Goal: Information Seeking & Learning: Learn about a topic

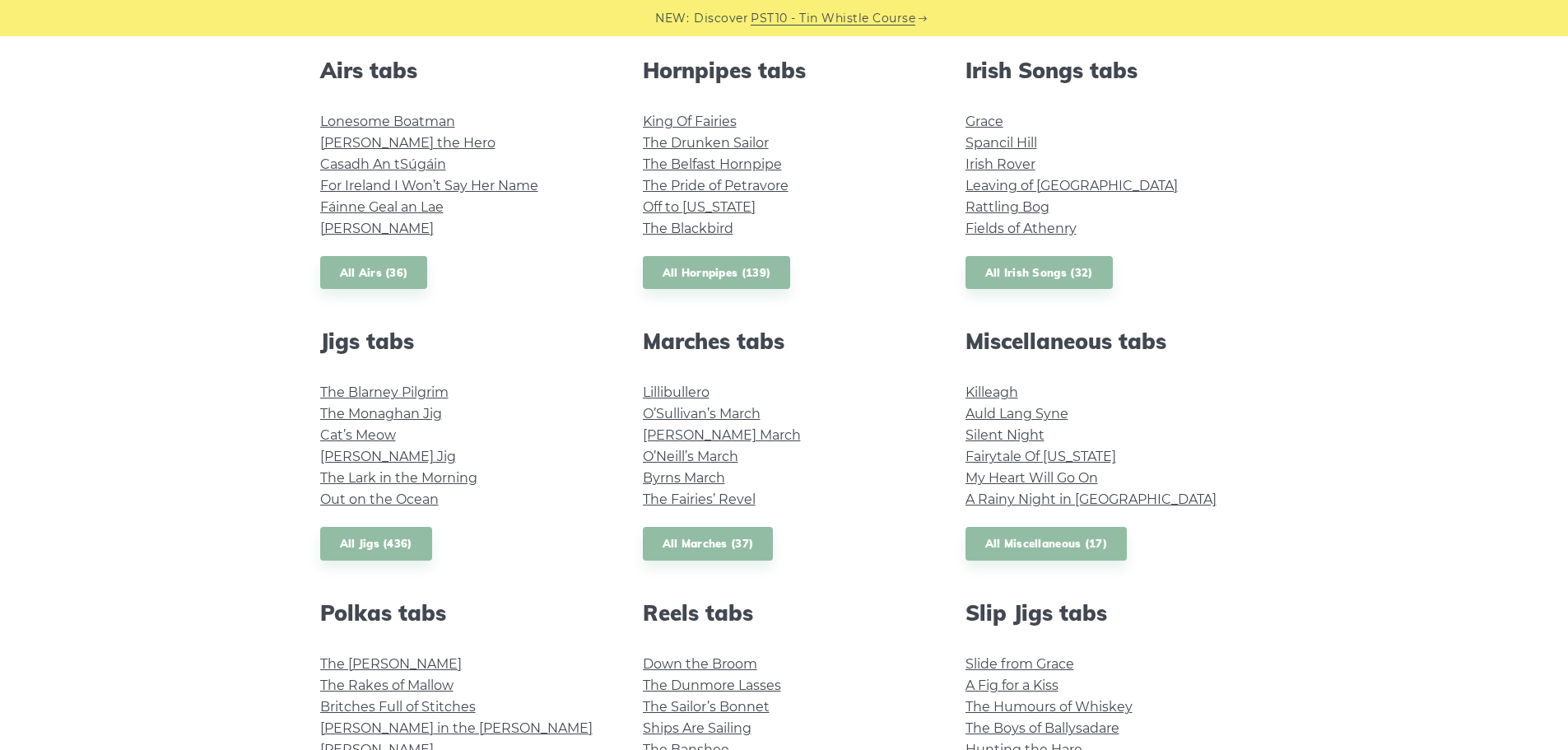
scroll to position [659, 0]
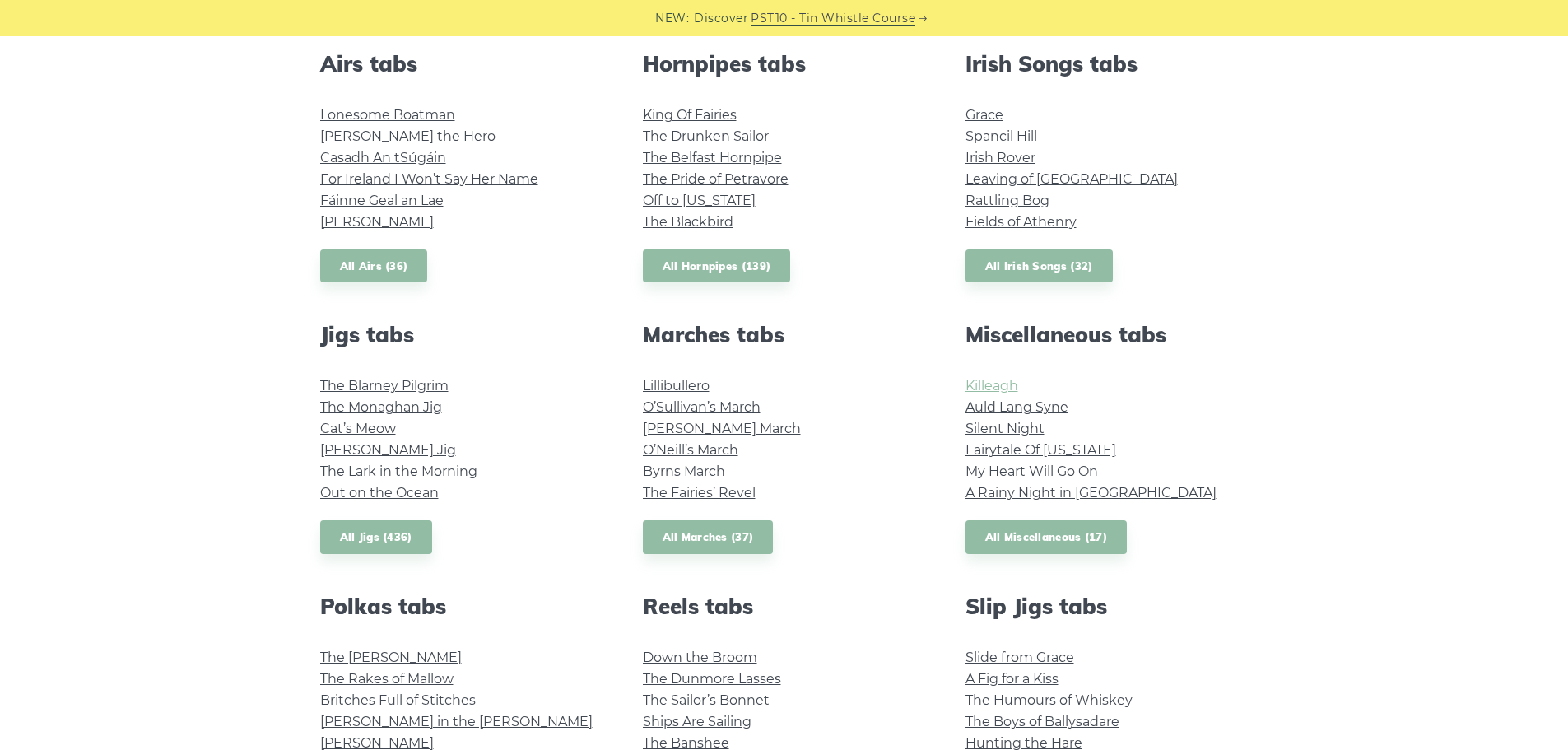
click at [1004, 379] on link "Killeagh" at bounding box center [992, 386] width 53 height 15
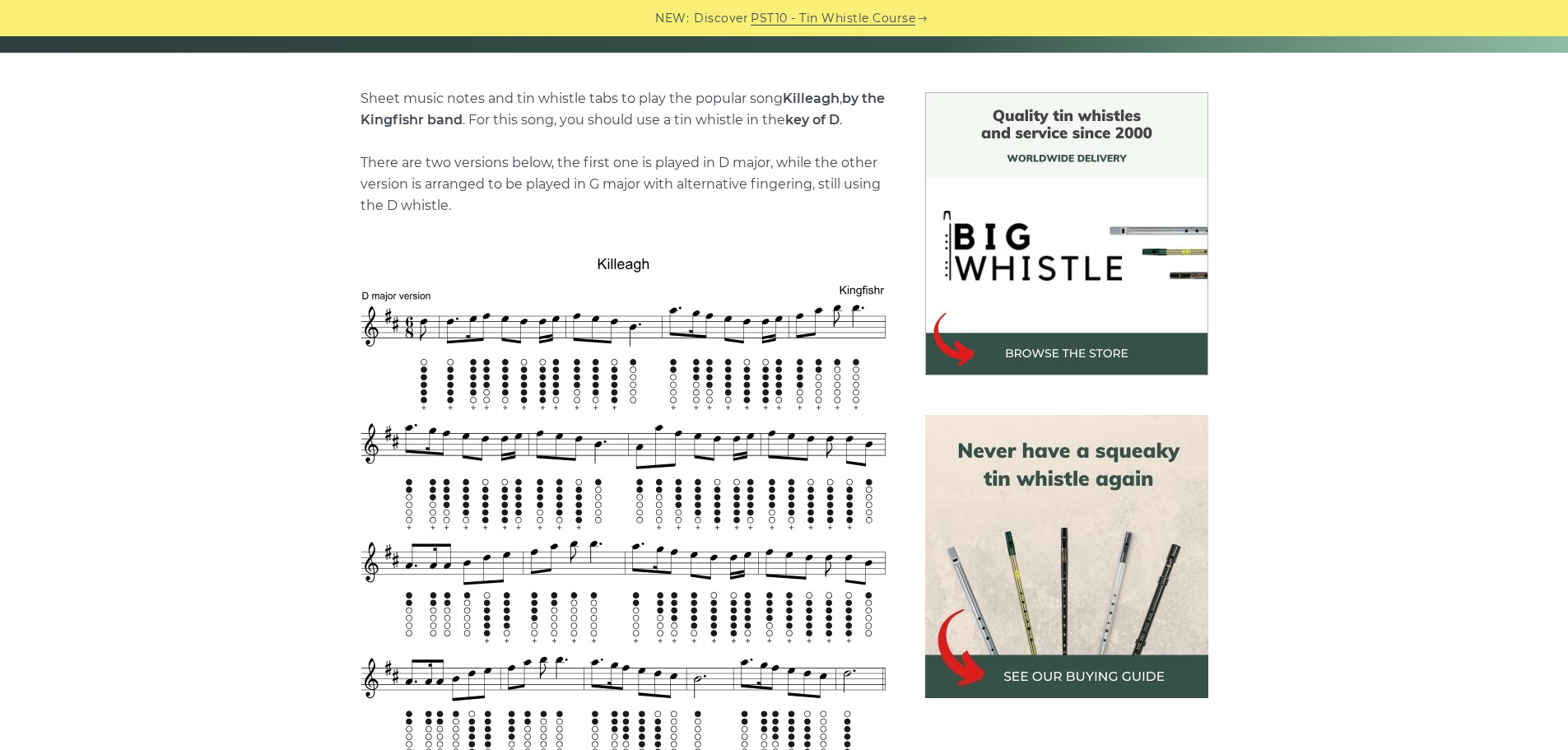
scroll to position [494, 0]
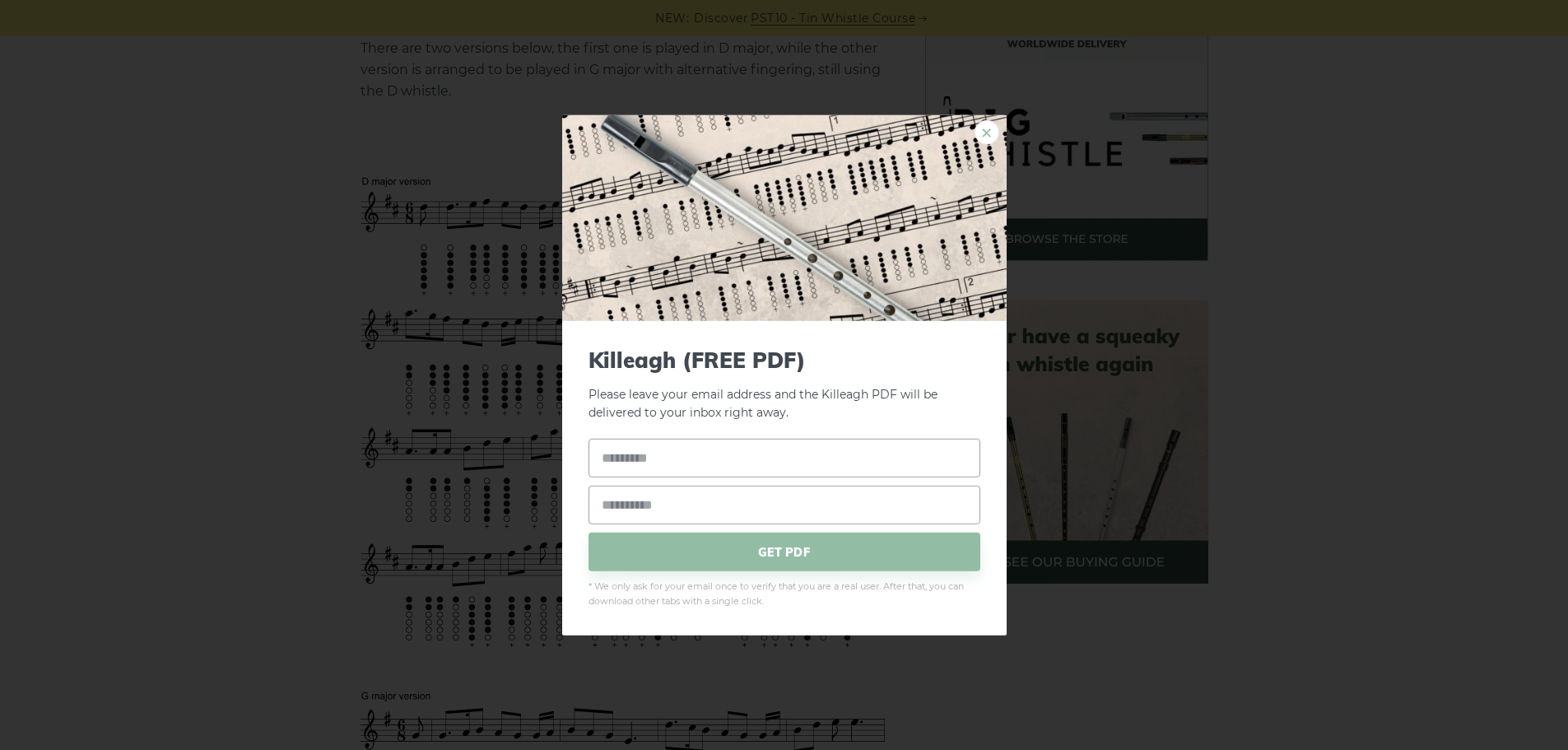
click at [981, 133] on link "×" at bounding box center [986, 132] width 25 height 25
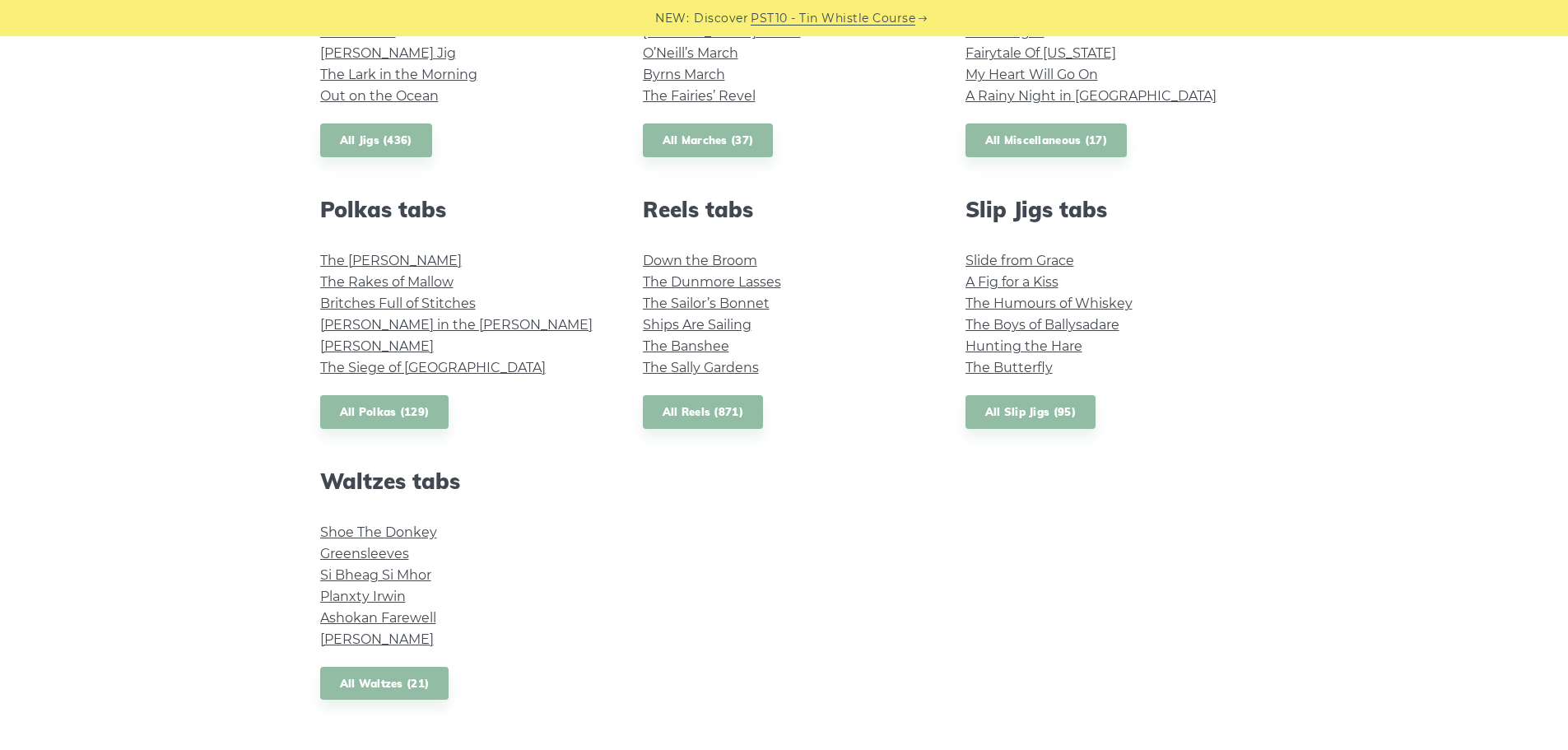
scroll to position [1071, 0]
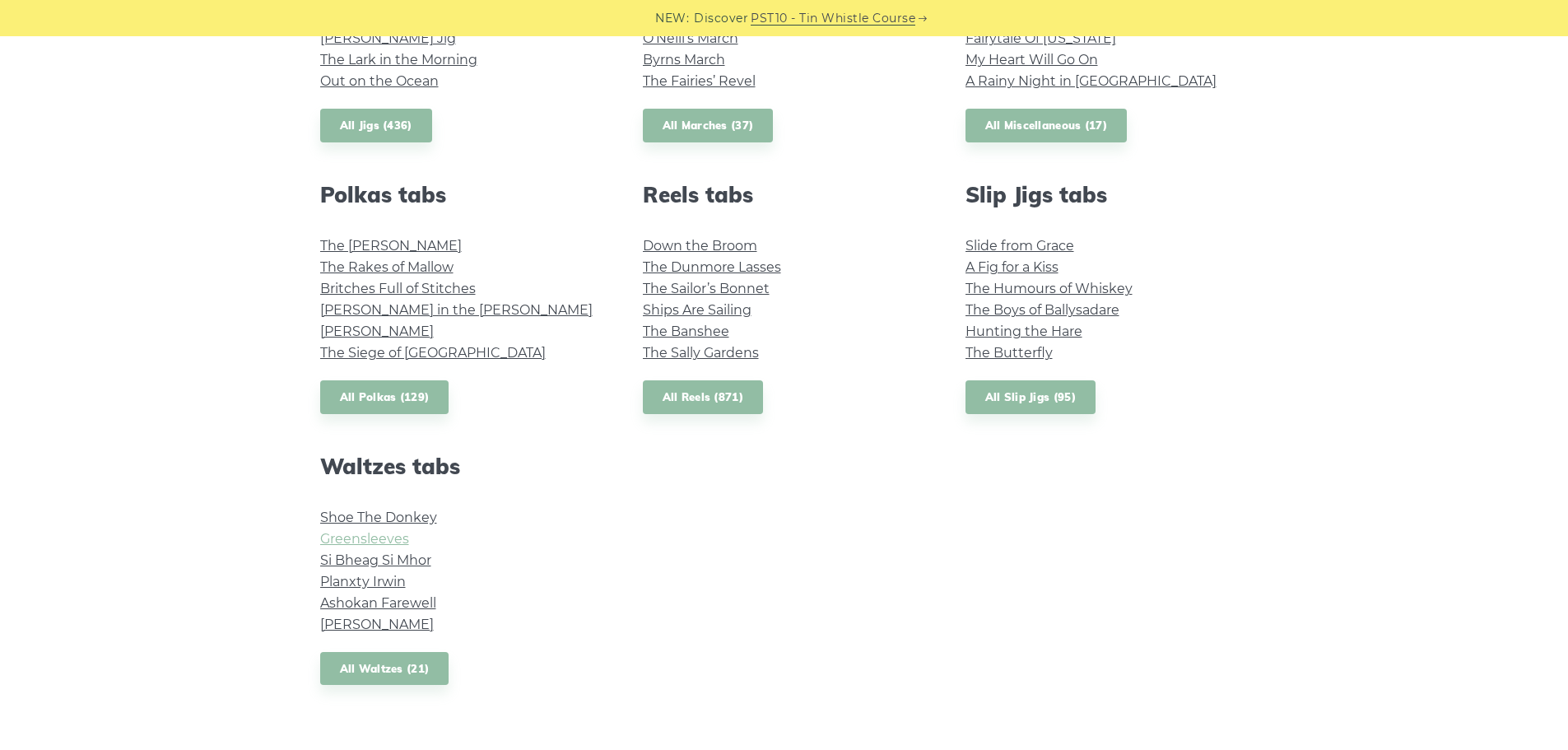
click at [353, 536] on link "Greensleeves" at bounding box center [364, 539] width 89 height 15
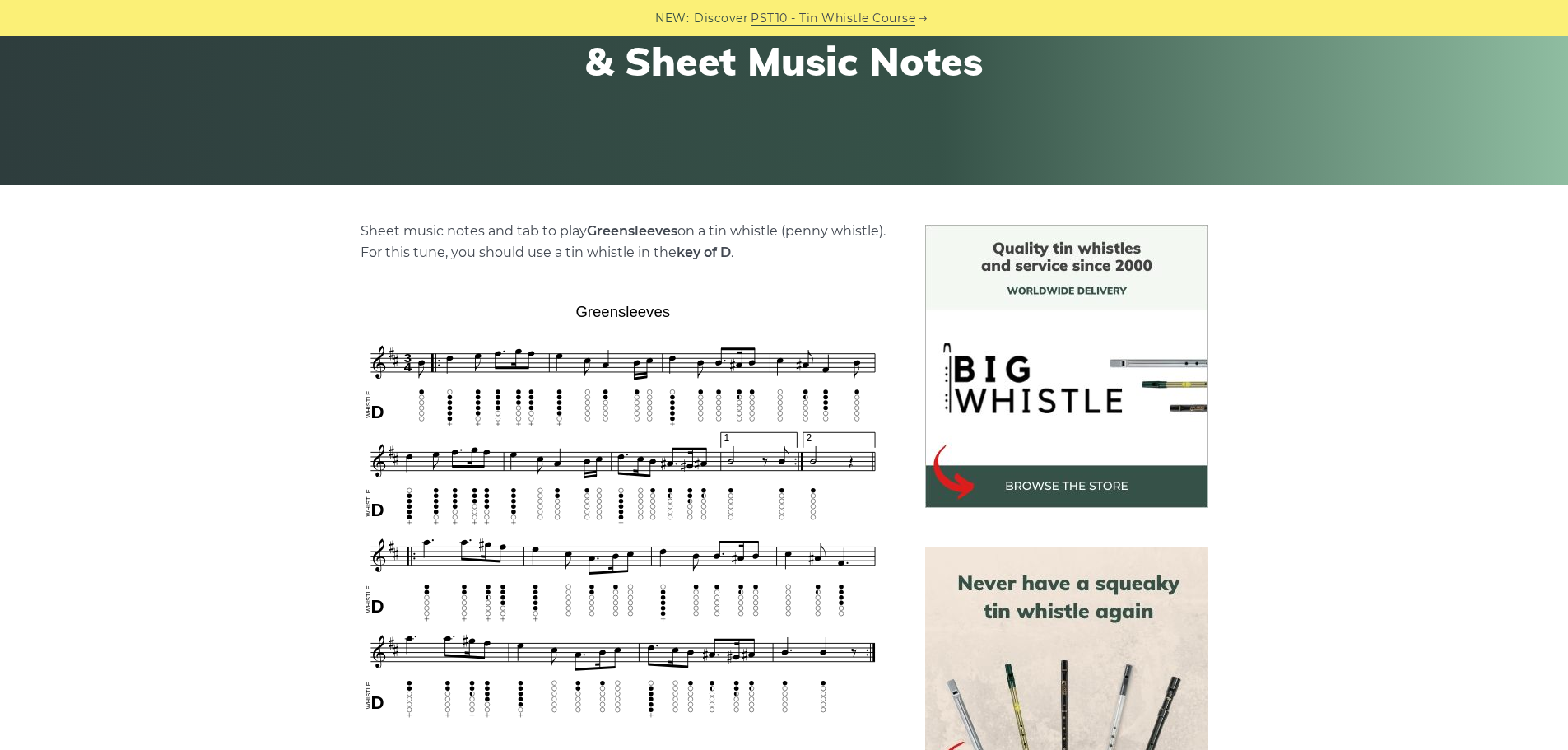
scroll to position [494, 0]
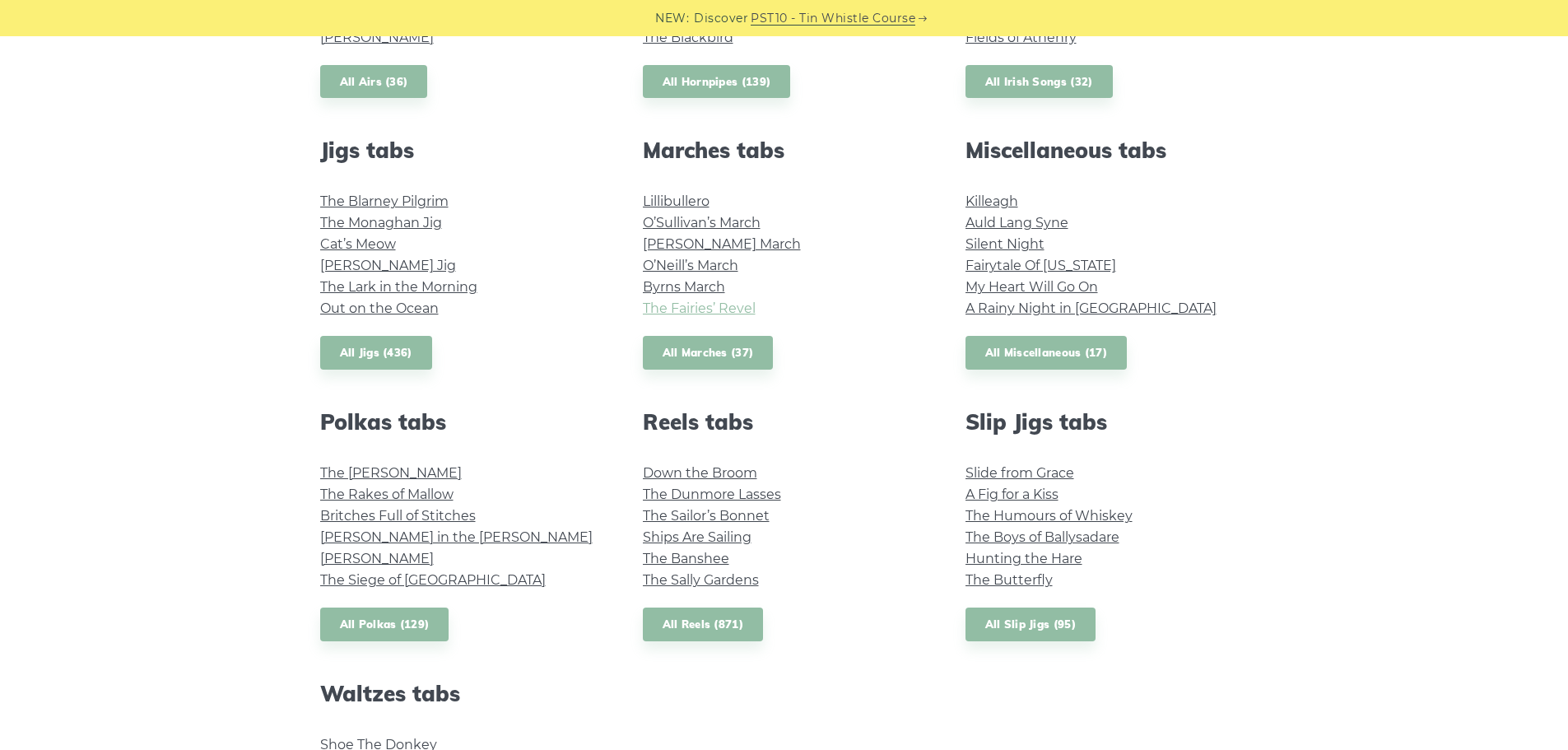
scroll to position [824, 0]
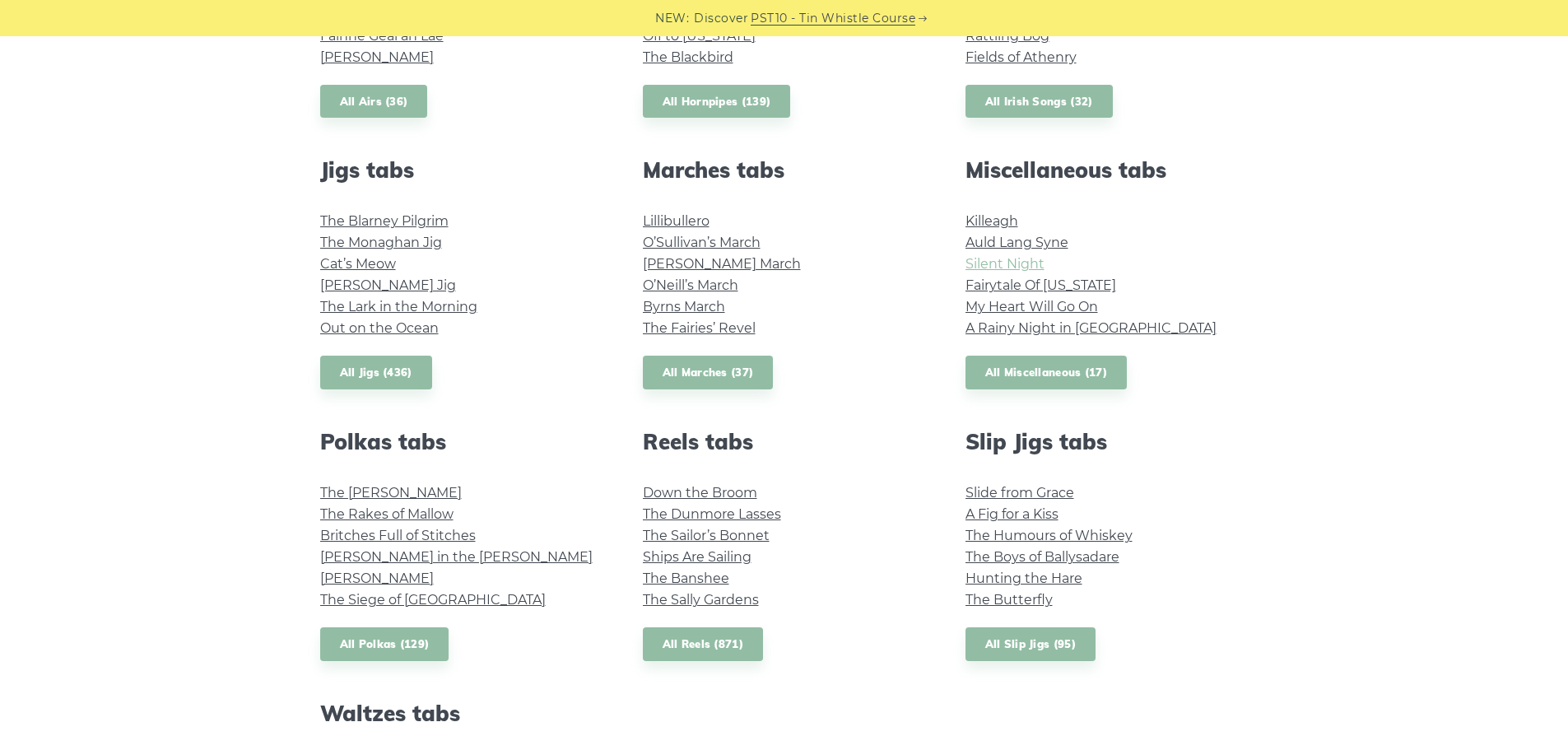
click at [995, 262] on link "Silent Night" at bounding box center [1004, 264] width 79 height 15
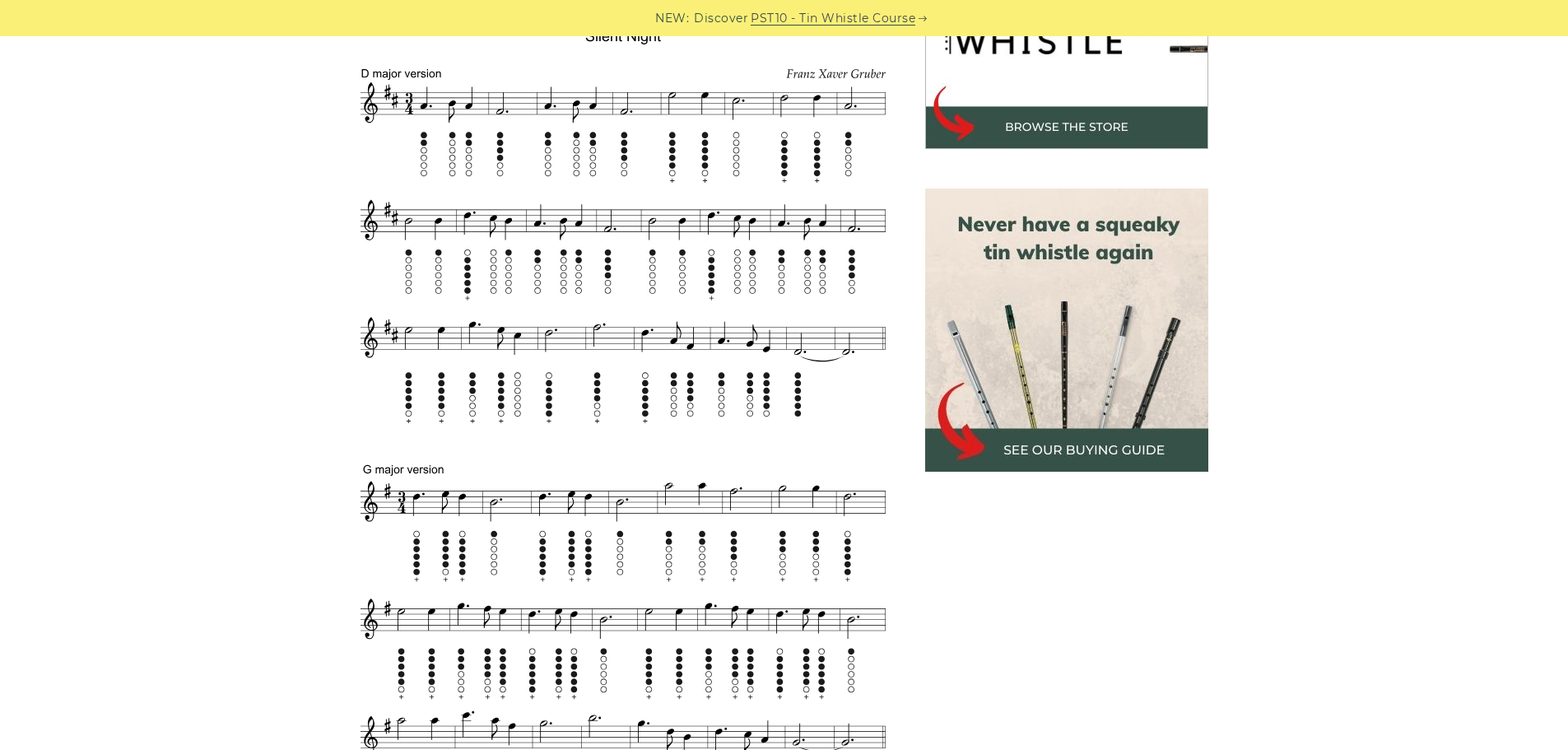
scroll to position [577, 0]
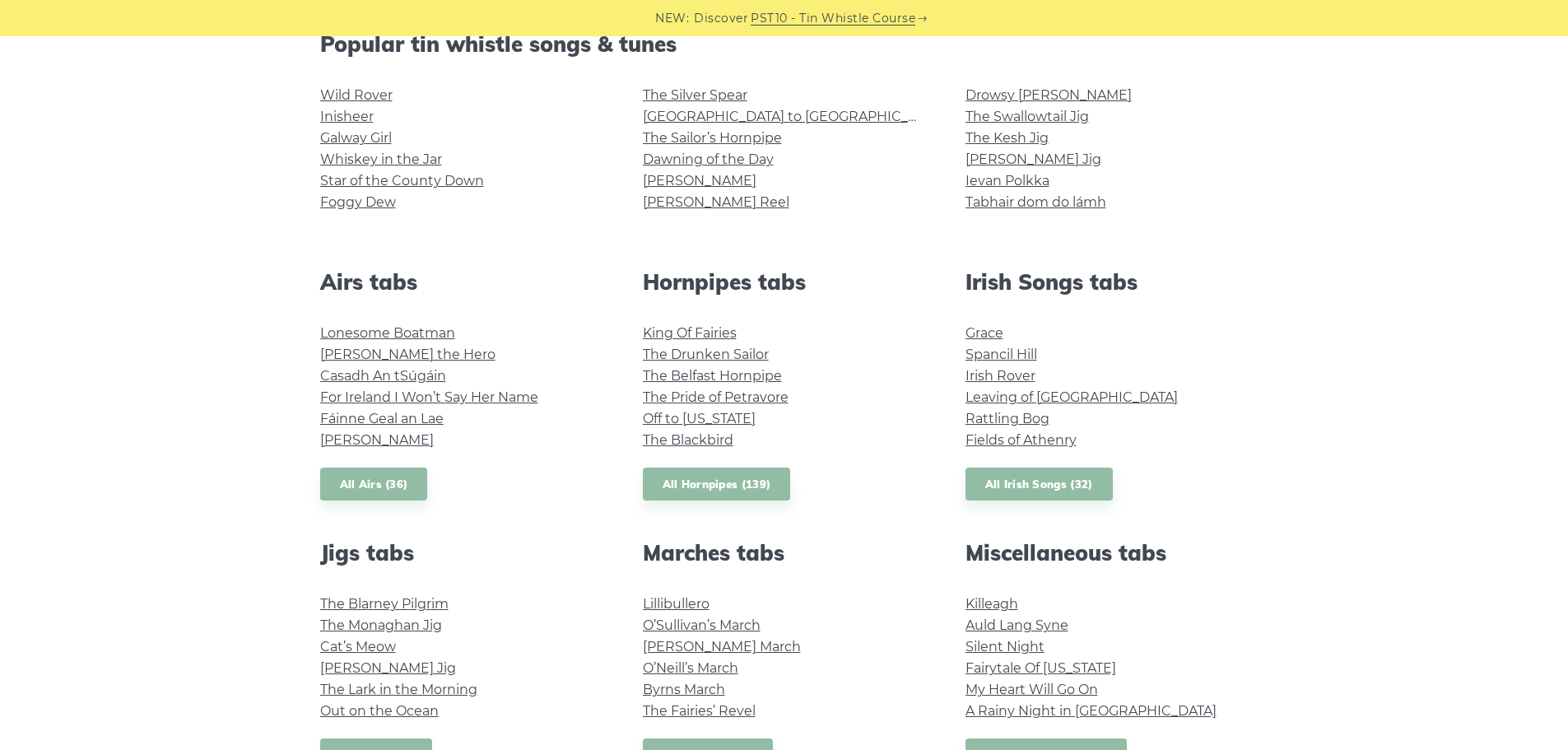
scroll to position [412, 0]
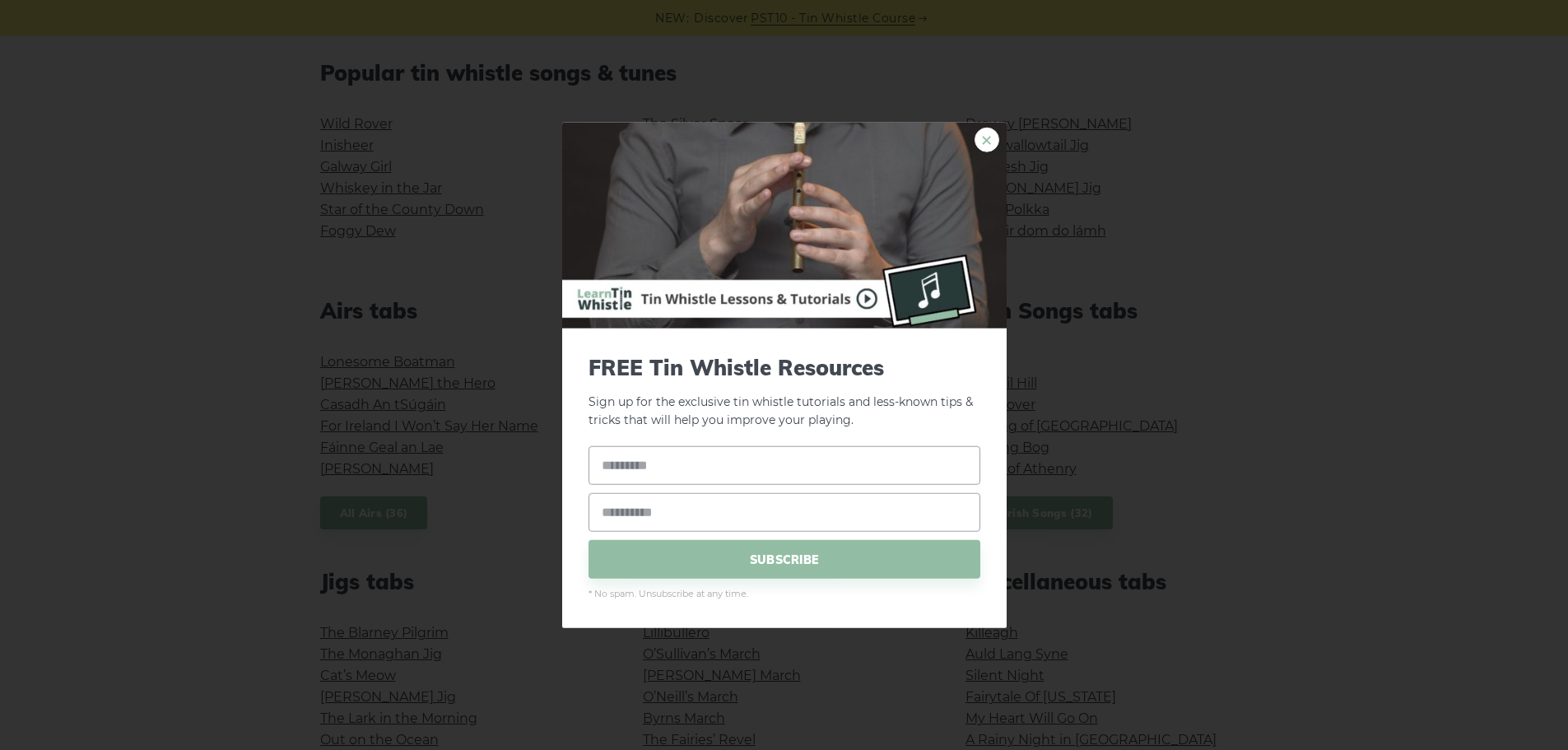
click at [975, 134] on div "× FREE Tin Whistle Resources Sign up for the exclusive tin whistle tutorials an…" at bounding box center [784, 375] width 445 height 506
click at [978, 137] on link "×" at bounding box center [986, 138] width 25 height 25
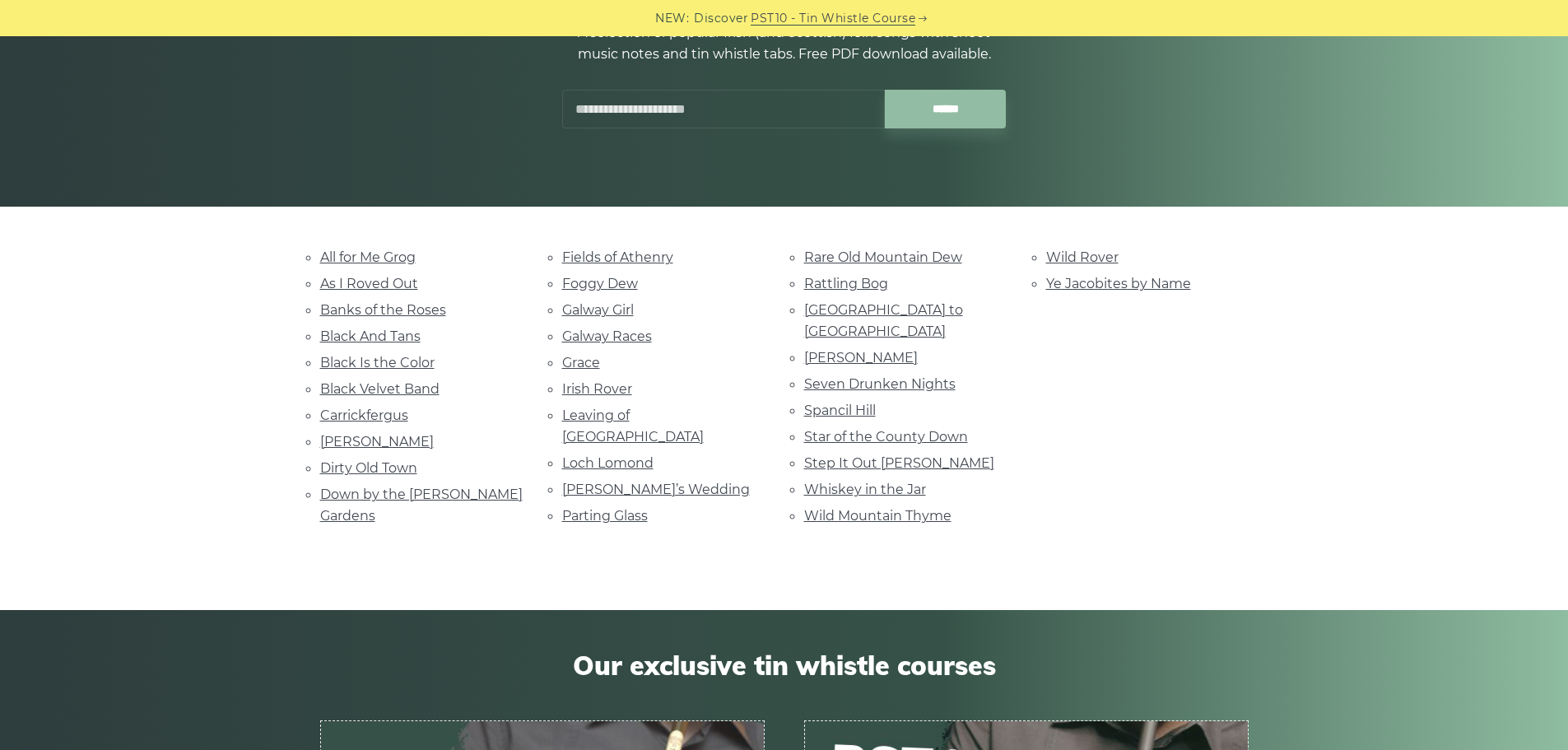
scroll to position [247, 0]
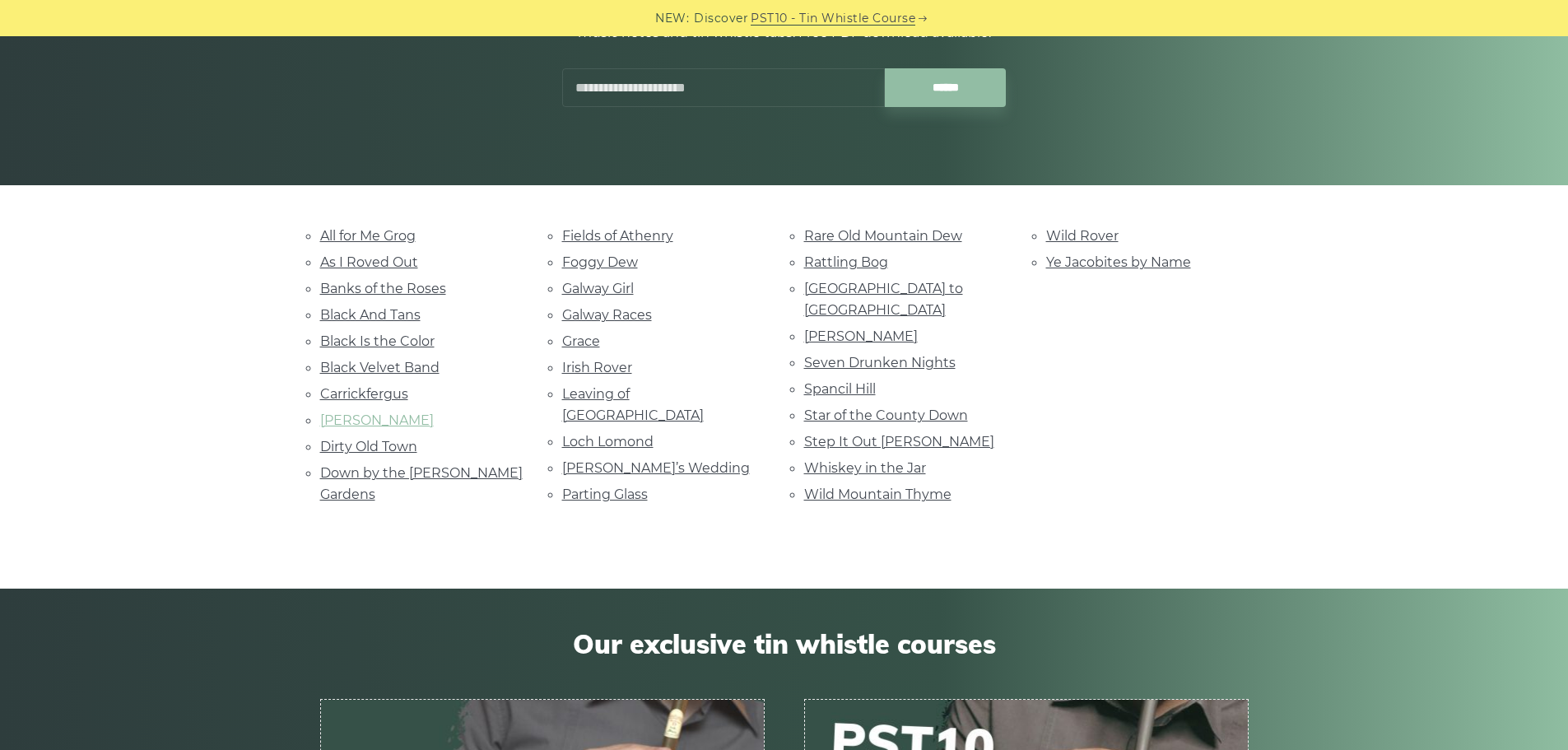
click at [357, 418] on link "[PERSON_NAME]" at bounding box center [377, 420] width 114 height 15
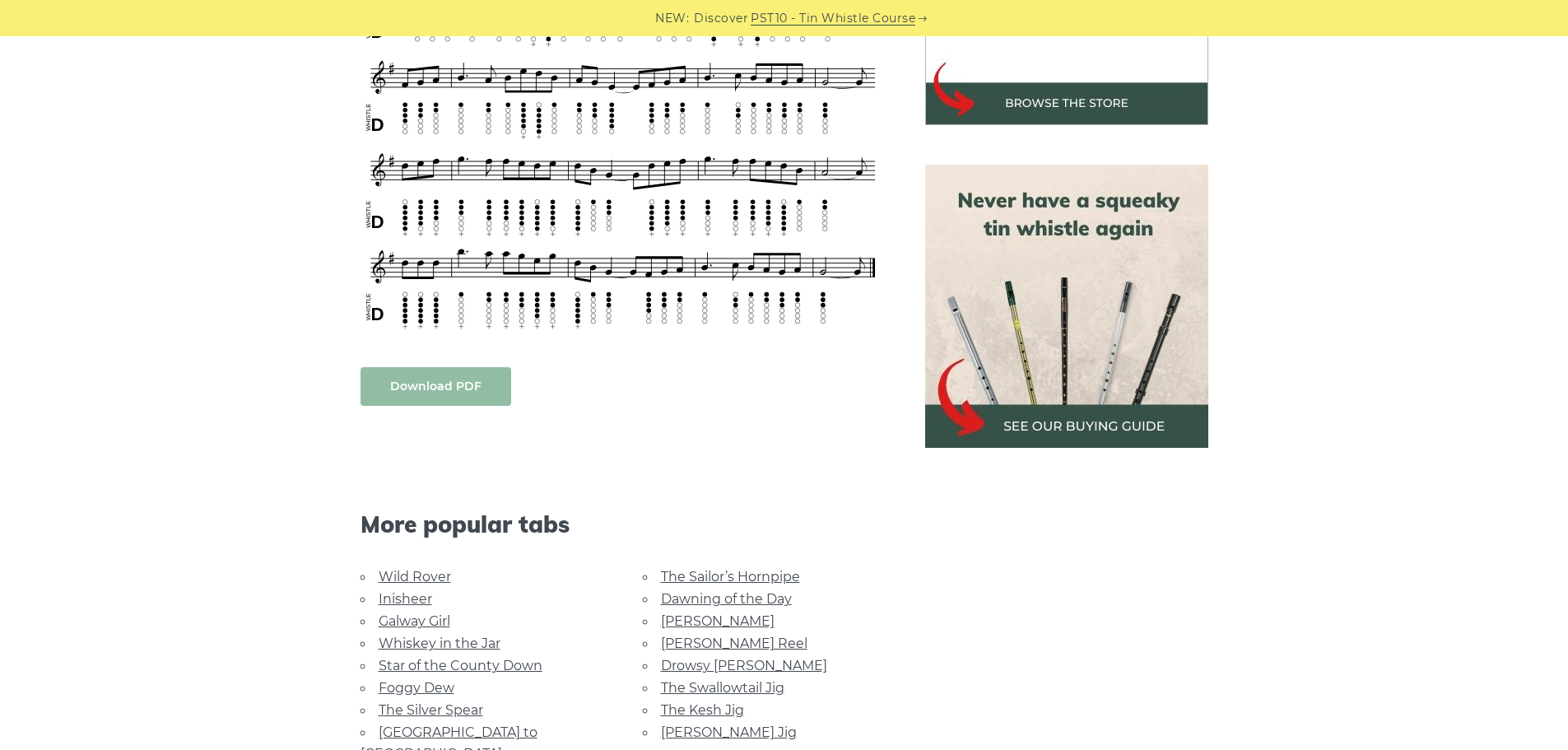
scroll to position [659, 0]
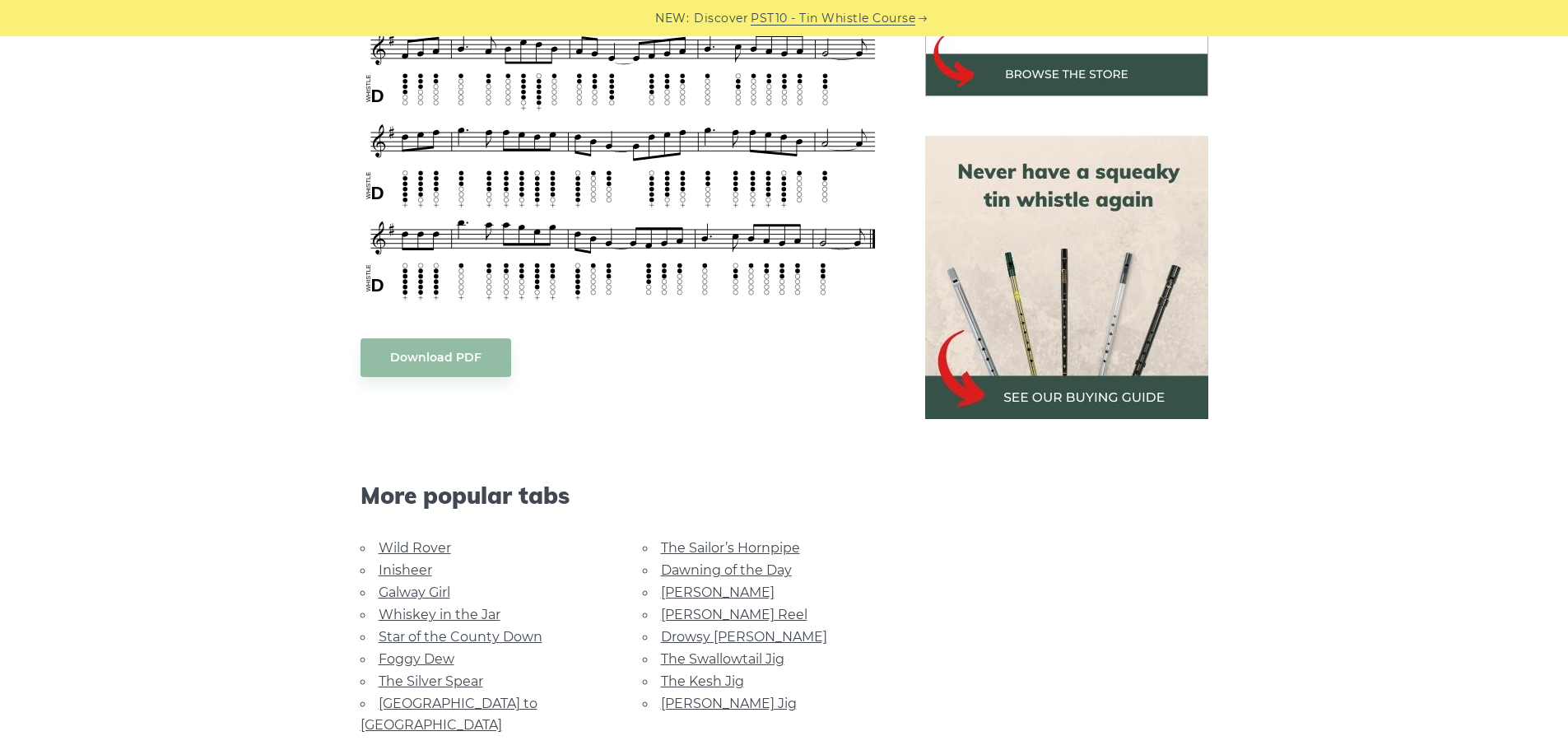
click at [712, 544] on link "The Sailor’s Hornpipe" at bounding box center [731, 548] width 139 height 15
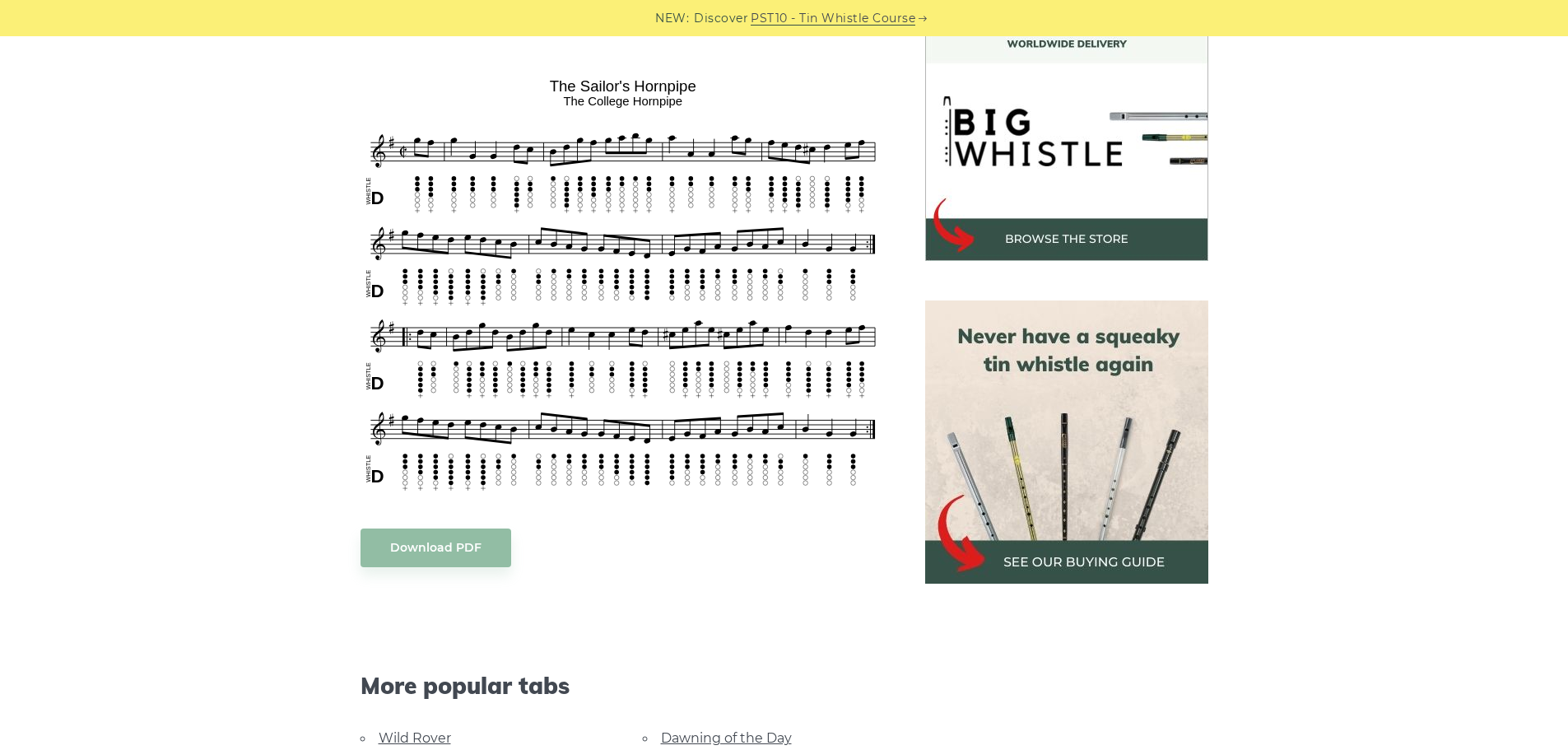
scroll to position [412, 0]
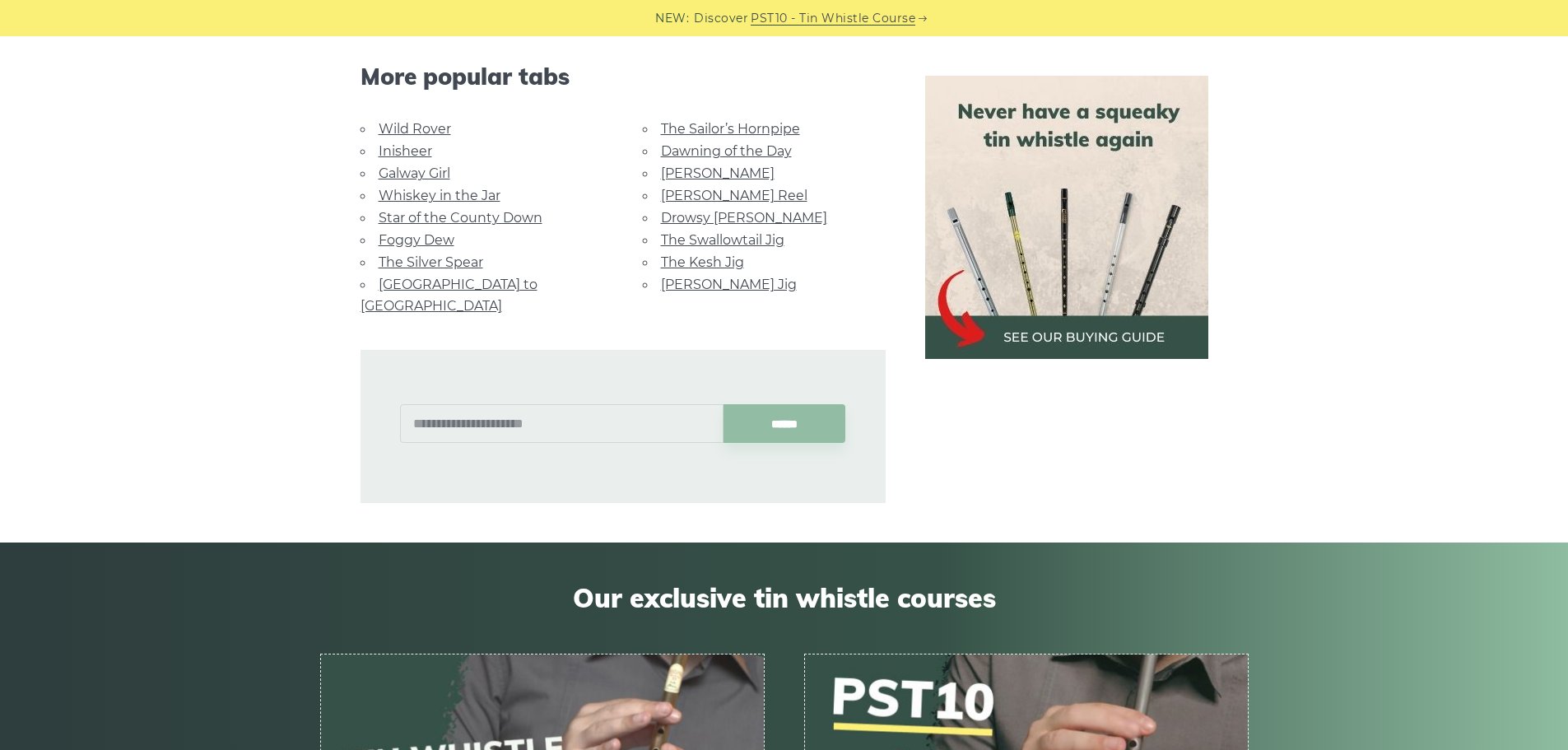
click at [441, 239] on link "Foggy Dew" at bounding box center [416, 240] width 76 height 15
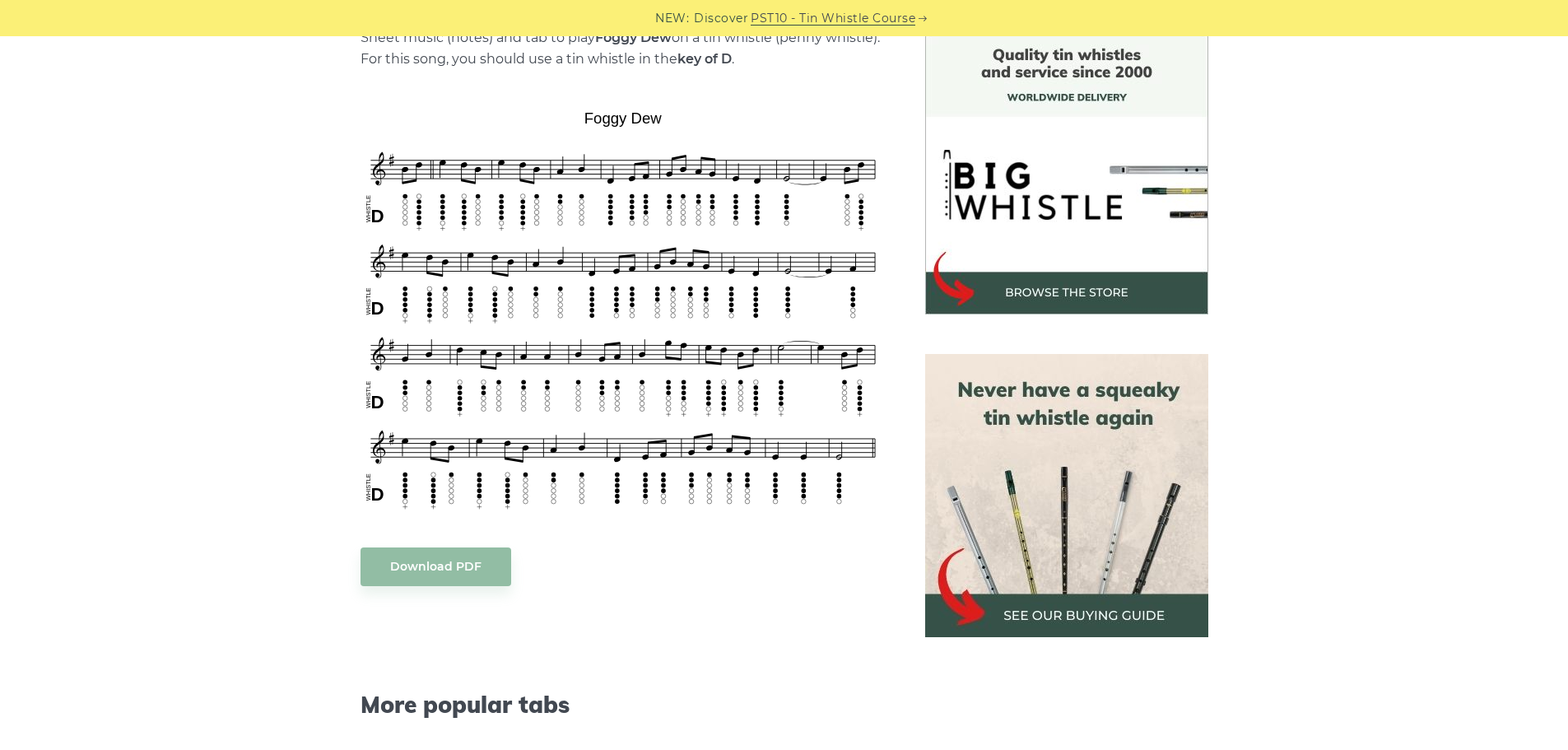
scroll to position [412, 0]
